Goal: Task Accomplishment & Management: Use online tool/utility

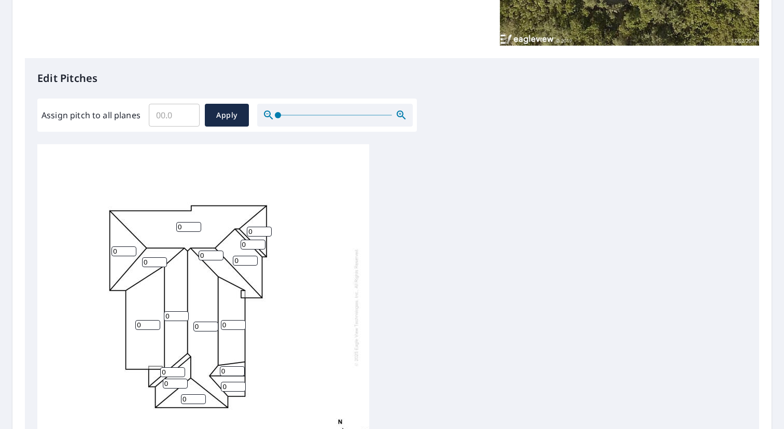
scroll to position [269, 0]
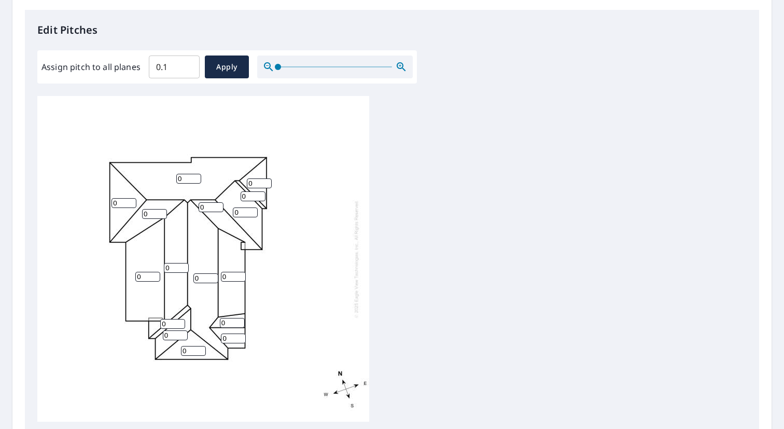
click at [190, 64] on input "0.1" at bounding box center [174, 66] width 51 height 29
click at [190, 64] on input "0.2" at bounding box center [174, 66] width 51 height 29
click at [190, 64] on input "0.3" at bounding box center [174, 66] width 51 height 29
click at [190, 64] on input "0.4" at bounding box center [174, 66] width 51 height 29
click at [190, 69] on input "0.3" at bounding box center [174, 66] width 51 height 29
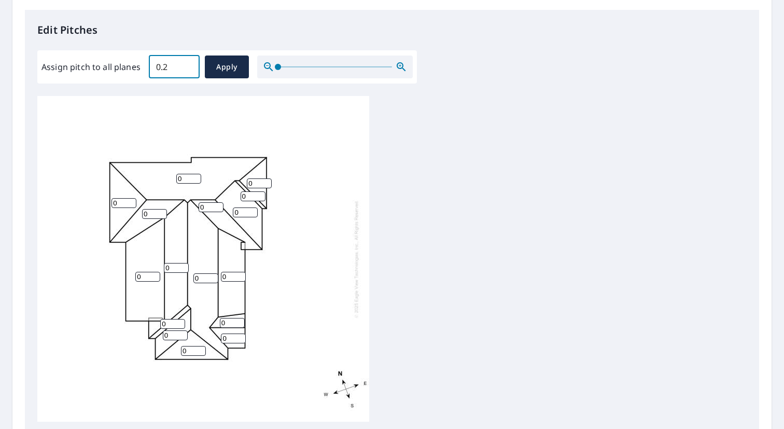
click at [190, 69] on input "0.2" at bounding box center [174, 66] width 51 height 29
click at [190, 69] on input "0.1" at bounding box center [174, 66] width 51 height 29
type input "0"
click at [190, 69] on input "0" at bounding box center [174, 66] width 51 height 29
click at [436, 187] on div "0 0 0 0 0 0 0 0 0 0 0 0 0 0 0 0" at bounding box center [392, 259] width 710 height 326
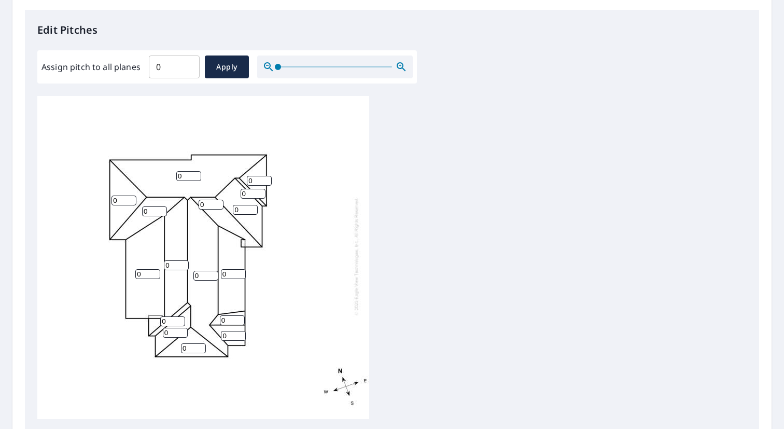
scroll to position [282, 0]
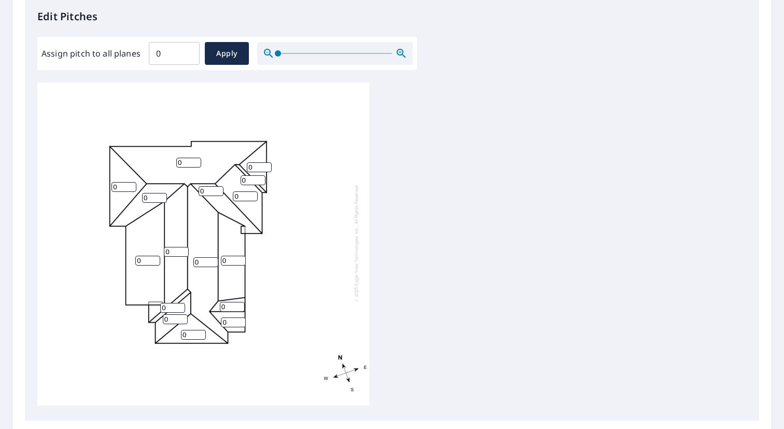
click at [182, 158] on input "0" at bounding box center [188, 163] width 25 height 10
type input "7"
click at [192, 330] on input "0" at bounding box center [193, 335] width 25 height 10
type input "0"
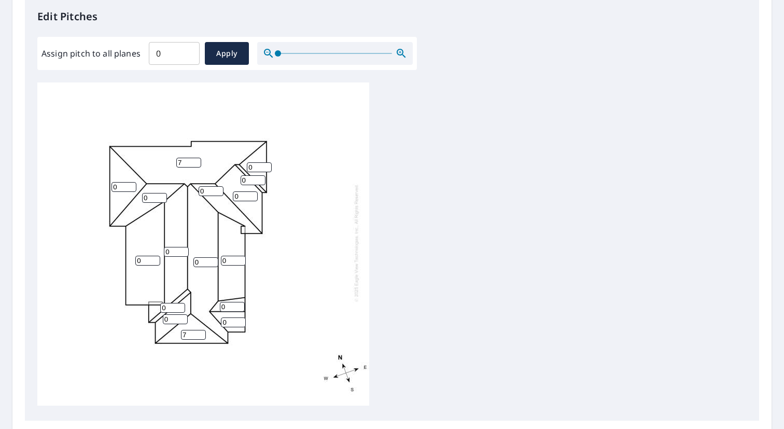
type input "7"
click at [200, 257] on input "0" at bounding box center [205, 262] width 25 height 10
type input "7"
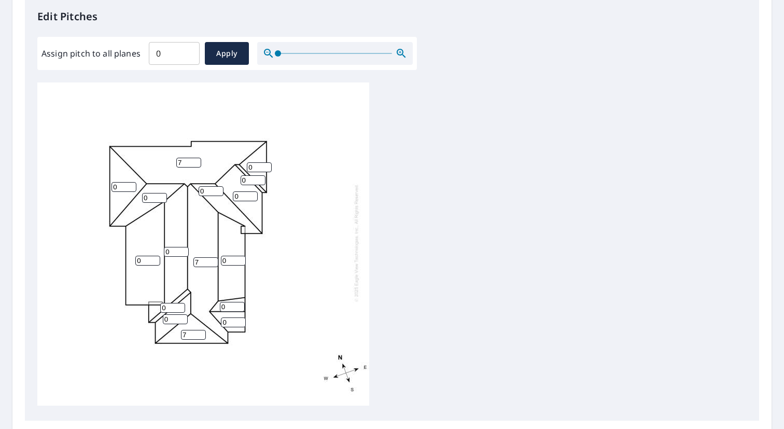
click at [171, 247] on input "0" at bounding box center [176, 252] width 25 height 10
type input "7"
click at [151, 193] on input "0" at bounding box center [154, 198] width 25 height 10
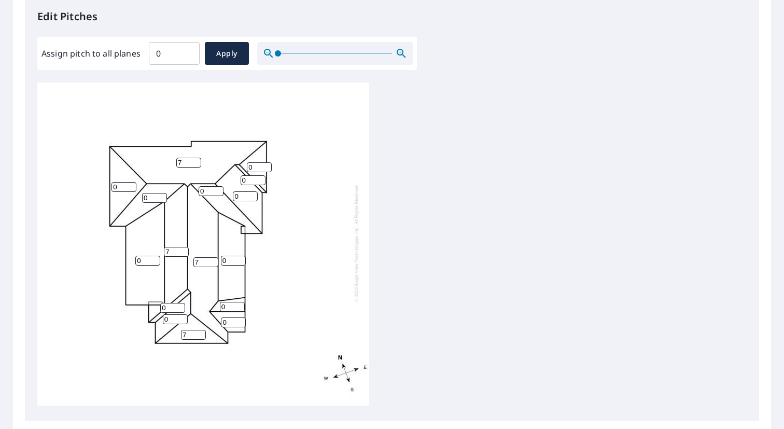
click at [151, 193] on input "0" at bounding box center [154, 198] width 25 height 10
type input "7"
click at [117, 182] on input "0" at bounding box center [124, 187] width 25 height 10
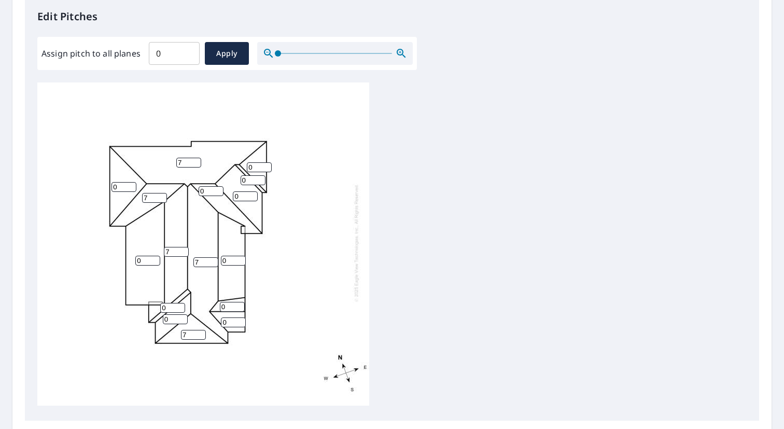
click at [117, 182] on input "0" at bounding box center [124, 187] width 25 height 10
type input "7"
click at [254, 162] on input "0" at bounding box center [259, 167] width 25 height 10
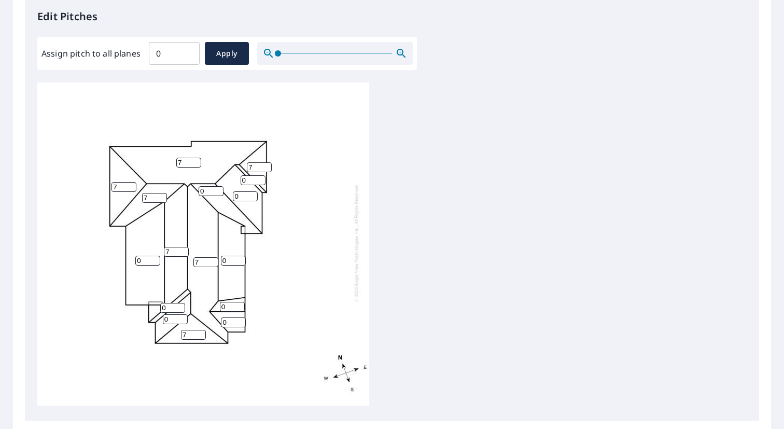
type input "7"
click at [247, 175] on input "0" at bounding box center [253, 180] width 25 height 10
type input "7"
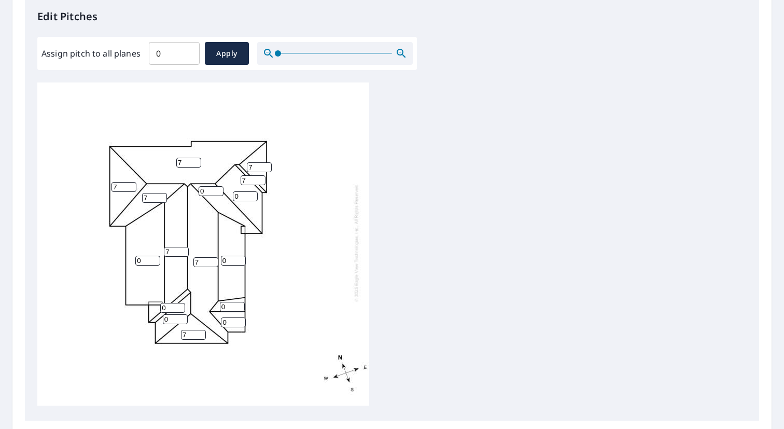
click at [241, 191] on input "0" at bounding box center [245, 196] width 25 height 10
type input "7"
click at [204, 186] on input "0" at bounding box center [211, 191] width 25 height 10
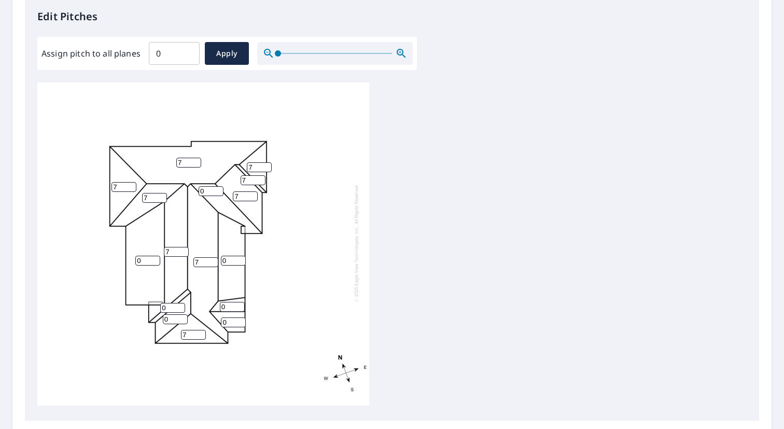
click at [204, 186] on input "0" at bounding box center [211, 191] width 25 height 10
type input "7"
click at [147, 256] on input "0" at bounding box center [147, 261] width 25 height 10
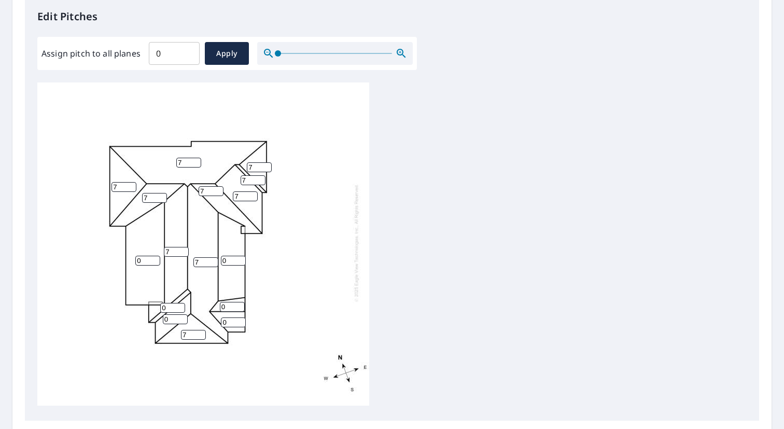
click at [147, 256] on input "0" at bounding box center [147, 261] width 25 height 10
type input "4"
click at [229, 256] on input "0" at bounding box center [233, 261] width 25 height 10
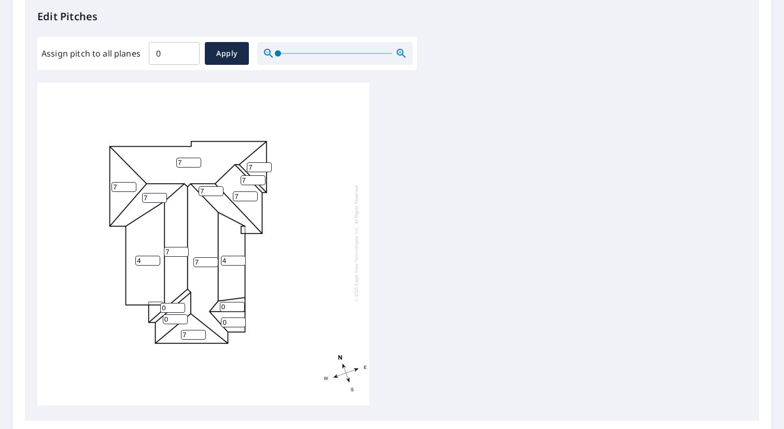
type input "4"
click at [231, 302] on input "0" at bounding box center [232, 307] width 25 height 10
type input "7"
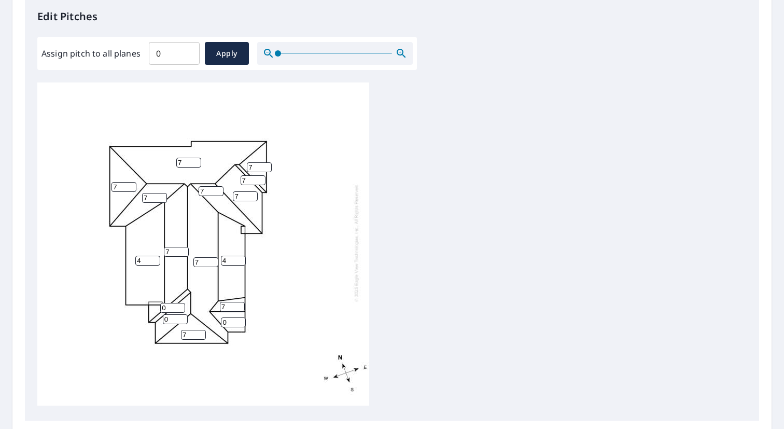
click at [230, 317] on input "0" at bounding box center [233, 322] width 25 height 10
type input "7"
click at [169, 303] on input "0" at bounding box center [172, 308] width 25 height 10
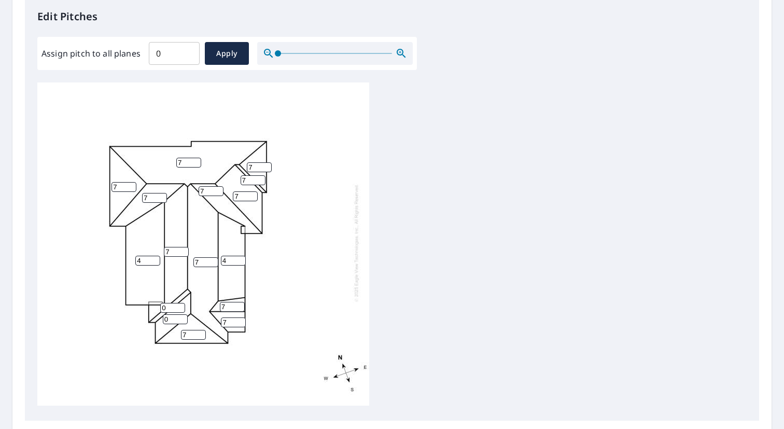
click at [169, 303] on input "0" at bounding box center [172, 308] width 25 height 10
type input "7"
click at [170, 314] on input "0" at bounding box center [175, 319] width 25 height 10
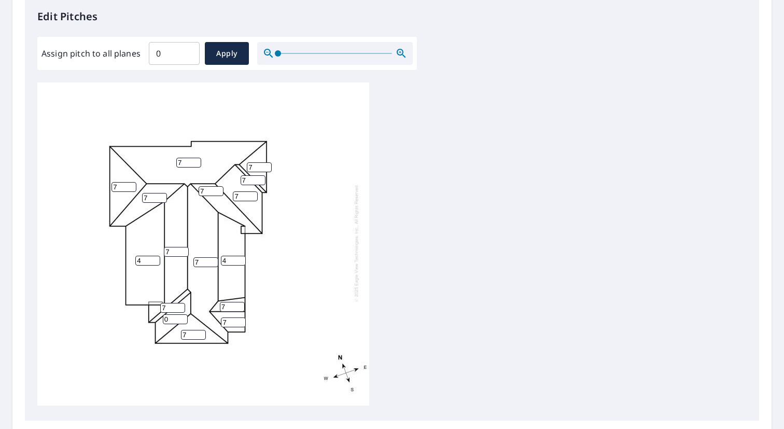
click at [170, 314] on input "0" at bounding box center [175, 319] width 25 height 10
type input "7"
click at [323, 268] on div "7 7 4 7 4 7 7 7 7 7 7 7 7 7 7 7" at bounding box center [203, 243] width 332 height 326
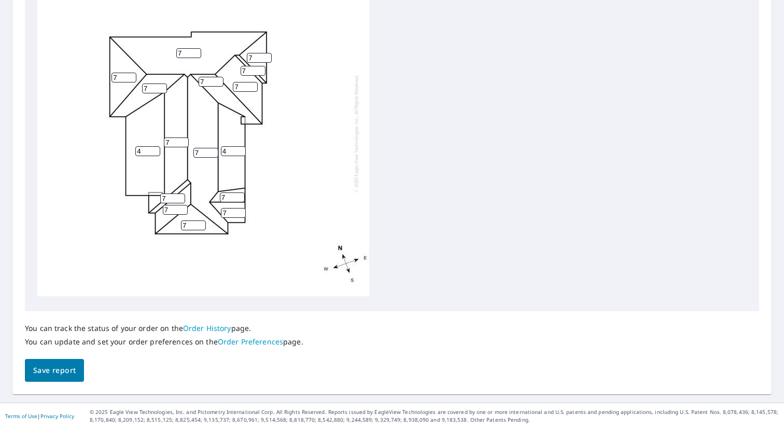
scroll to position [103, 0]
click at [62, 365] on span "Save report" at bounding box center [54, 370] width 43 height 13
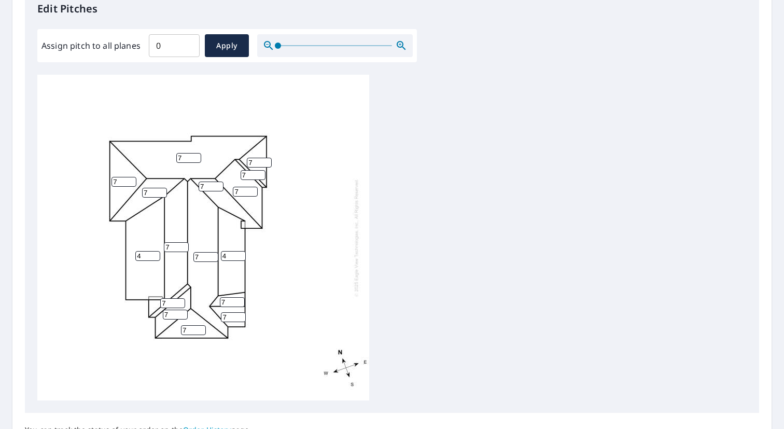
scroll to position [16, 0]
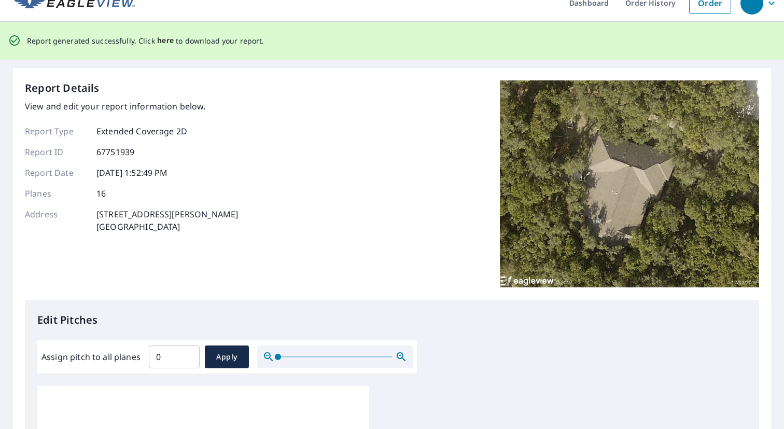
click at [161, 42] on span "here" at bounding box center [165, 40] width 17 height 13
